Goal: Task Accomplishment & Management: Complete application form

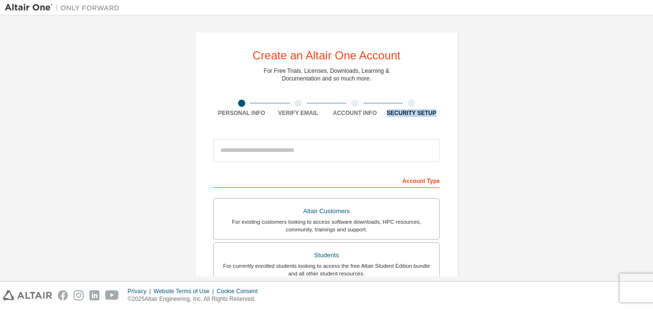
drag, startPoint x: 653, startPoint y: 102, endPoint x: 653, endPoint y: 118, distance: 15.8
click at [653, 118] on div "Create an Altair One Account For Free Trials, Licenses, Downloads, Learning & D…" at bounding box center [326, 147] width 653 height 265
drag, startPoint x: 653, startPoint y: 139, endPoint x: 653, endPoint y: 156, distance: 16.7
click at [653, 156] on div "Create an Altair One Account For Free Trials, Licenses, Downloads, Learning & D…" at bounding box center [326, 147] width 653 height 265
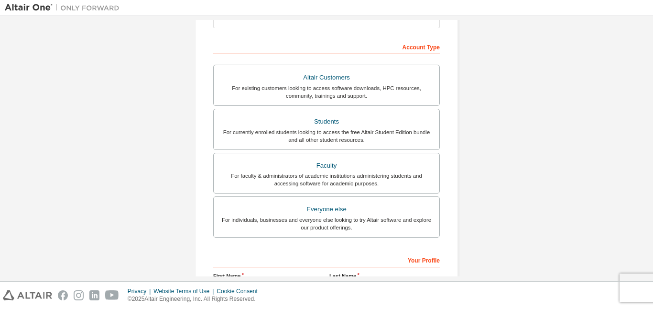
scroll to position [133, 0]
click at [653, 199] on div "Create an Altair One Account For Free Trials, Licenses, Downloads, Learning & D…" at bounding box center [326, 147] width 653 height 265
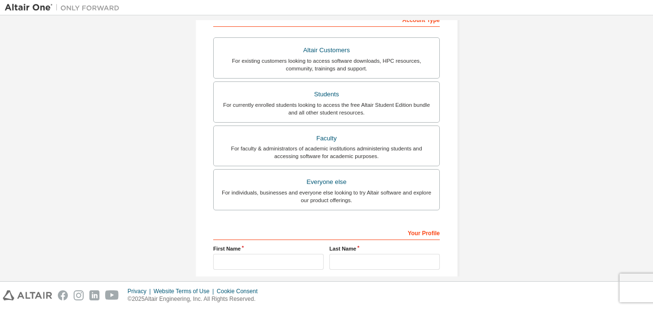
scroll to position [166, 0]
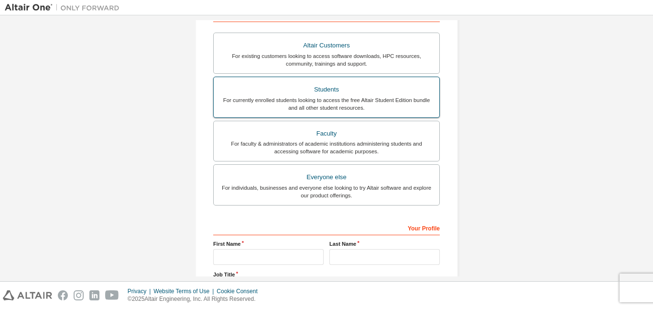
click at [425, 106] on div "For currently enrolled students looking to access the free Altair Student Editi…" at bounding box center [327, 103] width 214 height 15
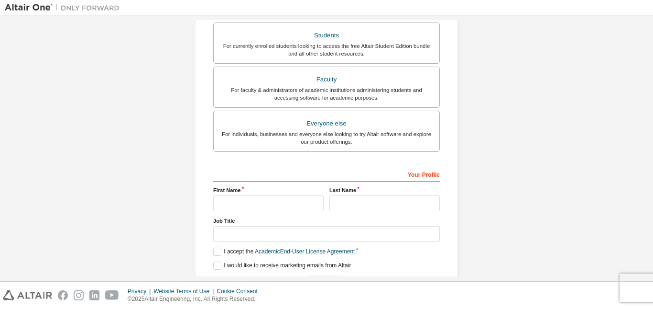
scroll to position [243, 0]
click at [289, 205] on input "text" at bounding box center [268, 205] width 111 height 16
type input "*******"
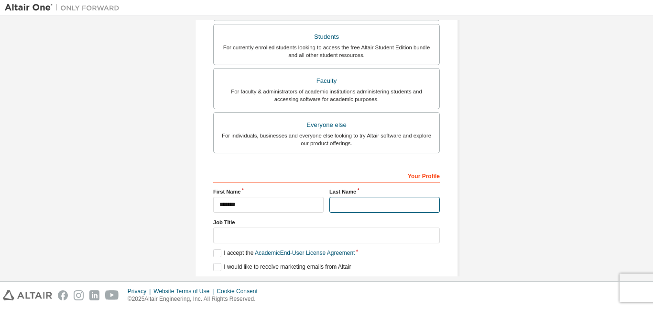
type input "*********"
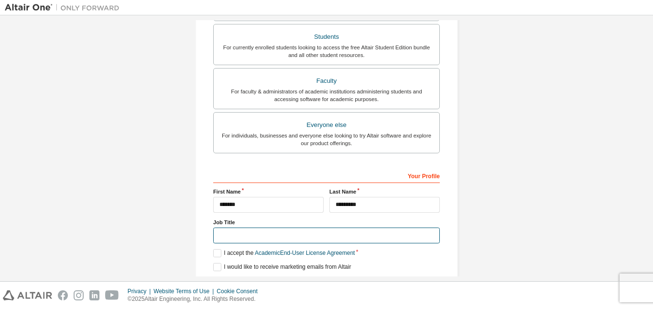
click at [331, 239] on input "text" at bounding box center [326, 235] width 227 height 16
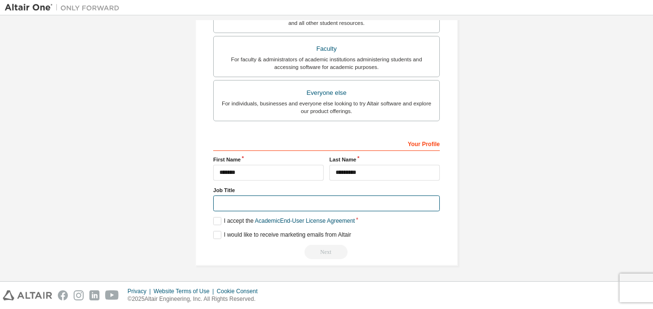
scroll to position [276, 0]
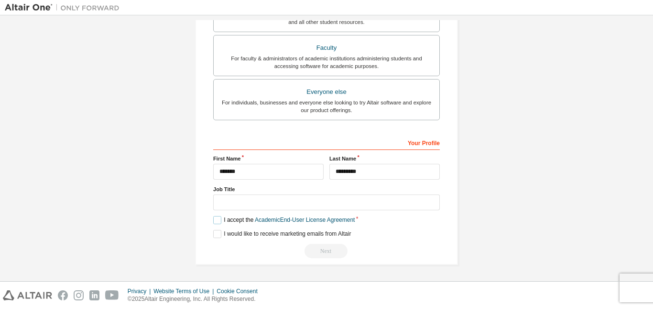
click at [215, 219] on label "I accept the Academic End-User License Agreement" at bounding box center [284, 220] width 142 height 8
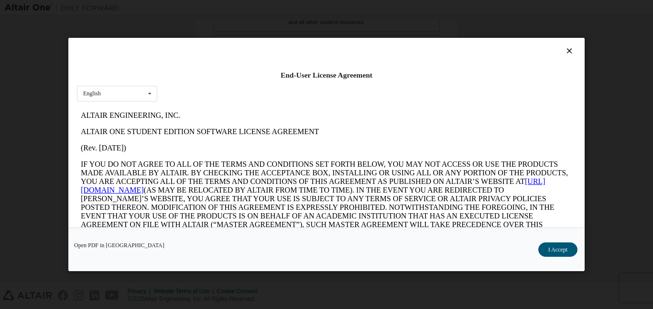
scroll to position [0, 0]
click at [571, 54] on div at bounding box center [326, 52] width 499 height 13
click at [565, 53] on icon at bounding box center [570, 50] width 10 height 9
